Goal: Find specific page/section: Find specific page/section

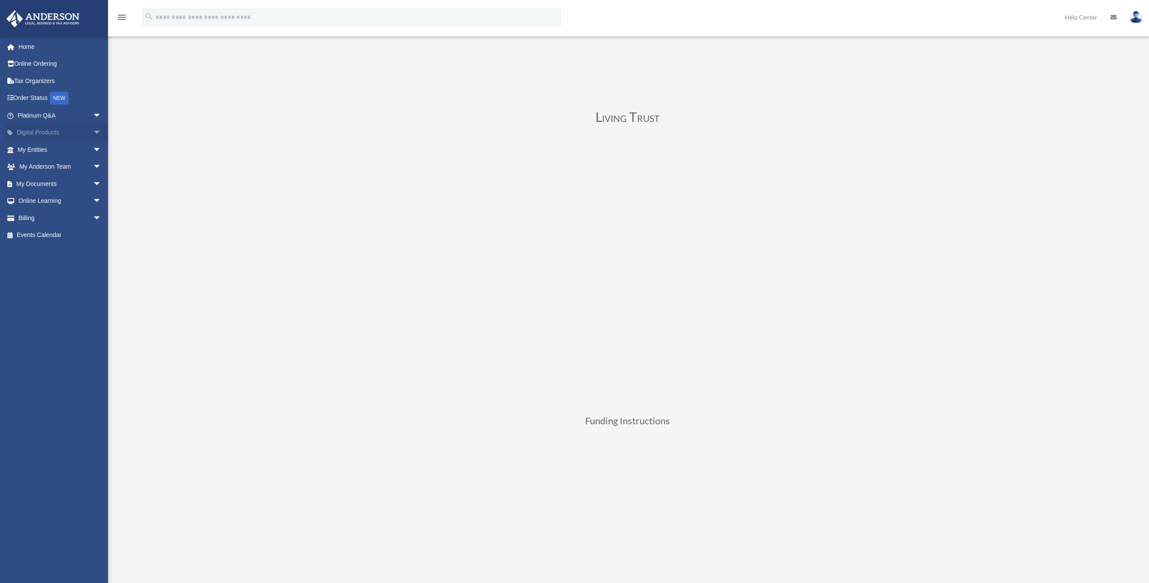
click at [93, 131] on span "arrow_drop_down" at bounding box center [101, 133] width 17 height 18
click at [41, 218] on link "My Entities arrow_drop_down" at bounding box center [60, 217] width 108 height 17
click at [93, 220] on span "arrow_drop_down" at bounding box center [101, 218] width 17 height 18
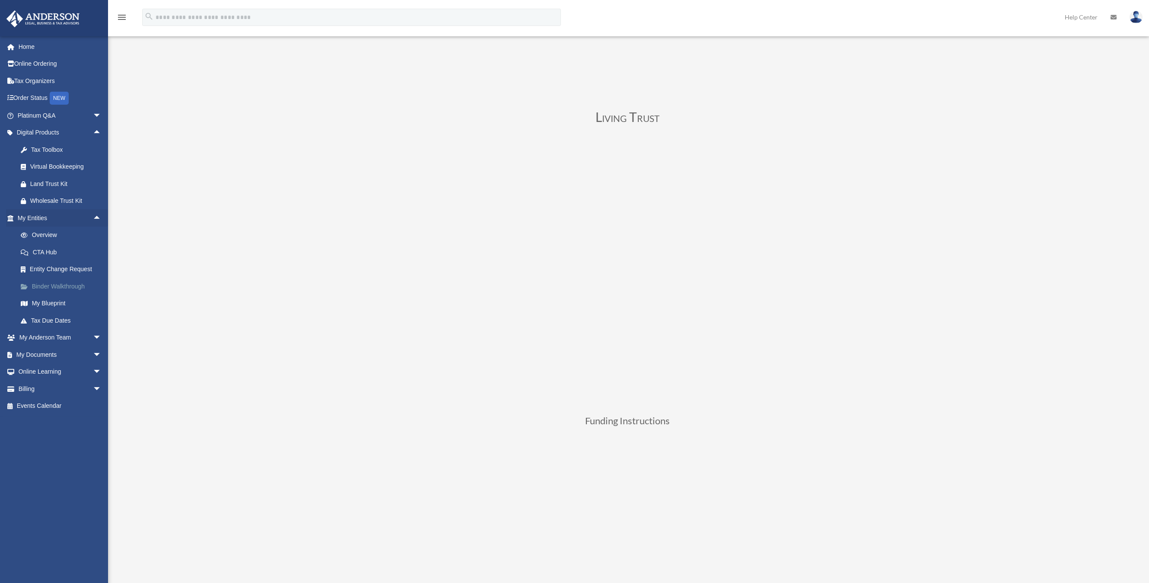
click at [56, 286] on link "Binder Walkthrough" at bounding box center [63, 285] width 102 height 17
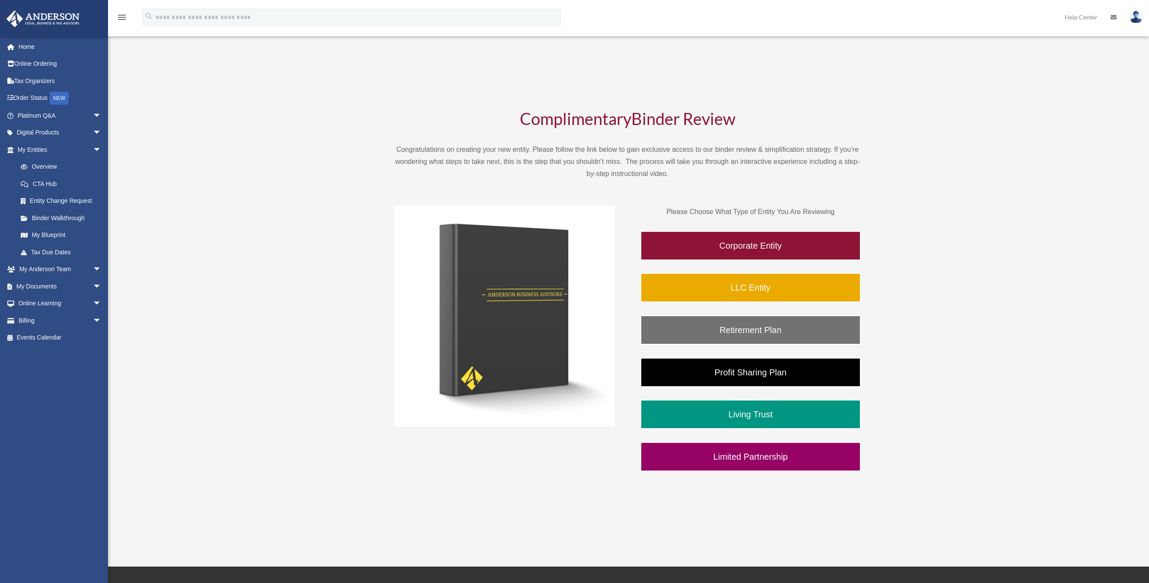
click at [1037, 243] on div "BR [EMAIL_ADDRESS][DOMAIN_NAME] Sign Out [EMAIL_ADDRESS][DOMAIN_NAME] Home Onli…" at bounding box center [574, 283] width 1149 height 474
